Goal: Use online tool/utility

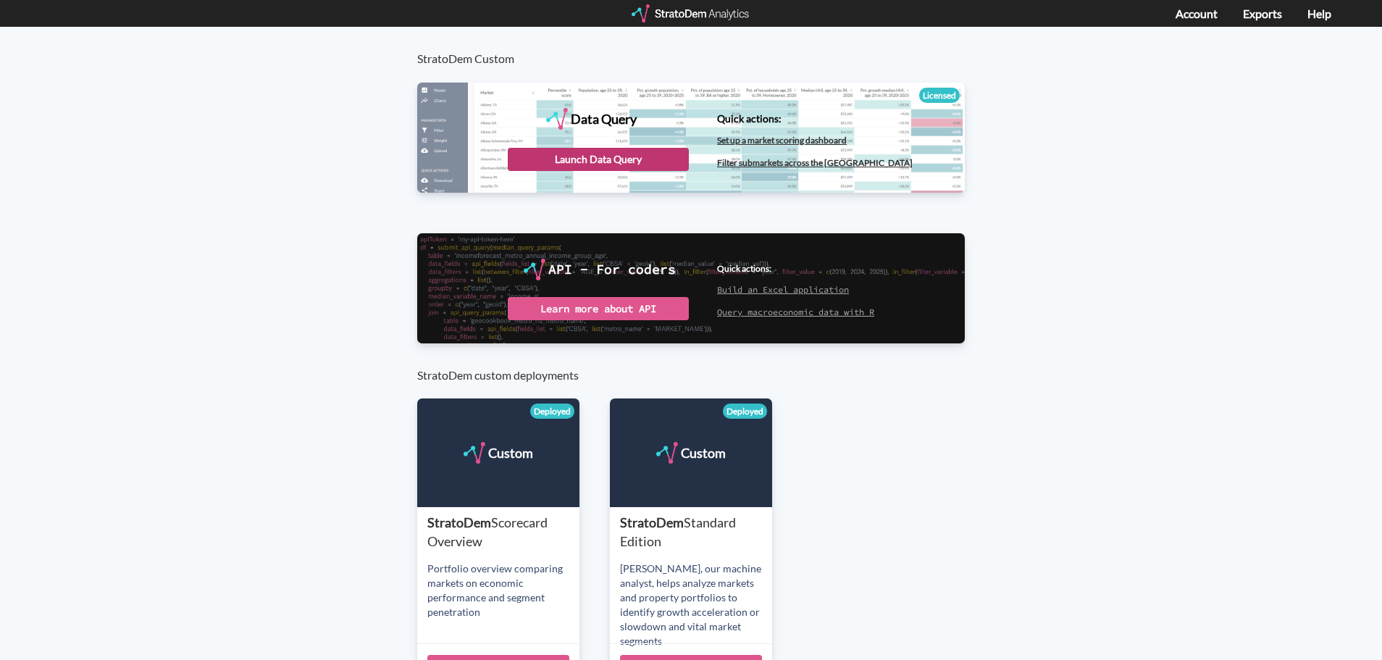
click at [587, 155] on div "Launch Data Query" at bounding box center [598, 159] width 181 height 23
